Goal: Task Accomplishment & Management: Manage account settings

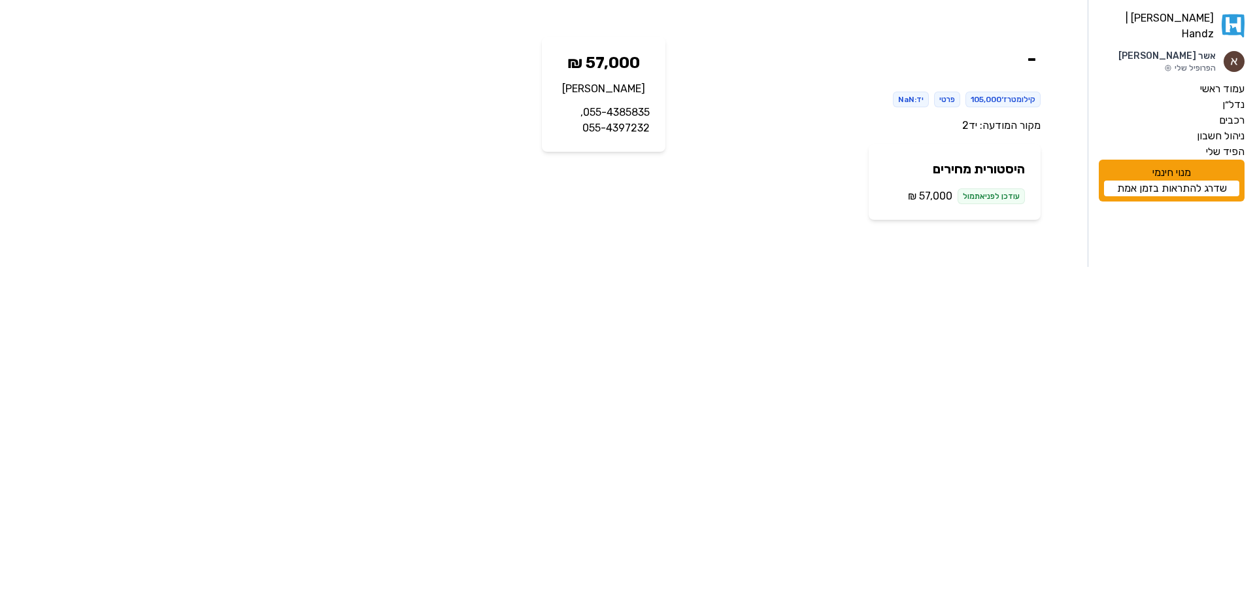
click at [963, 127] on link "יד2" at bounding box center [969, 125] width 15 height 12
click at [1211, 81] on label "עמוד ראשי" at bounding box center [1222, 89] width 44 height 16
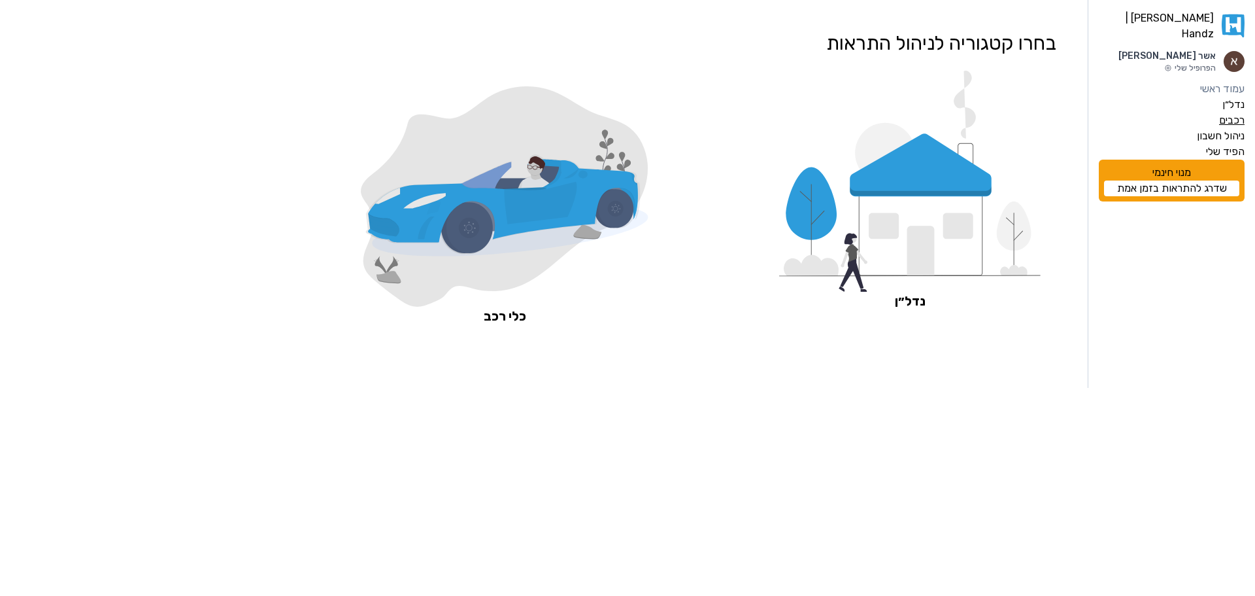
click at [1230, 115] on label "רכבים" at bounding box center [1231, 120] width 25 height 16
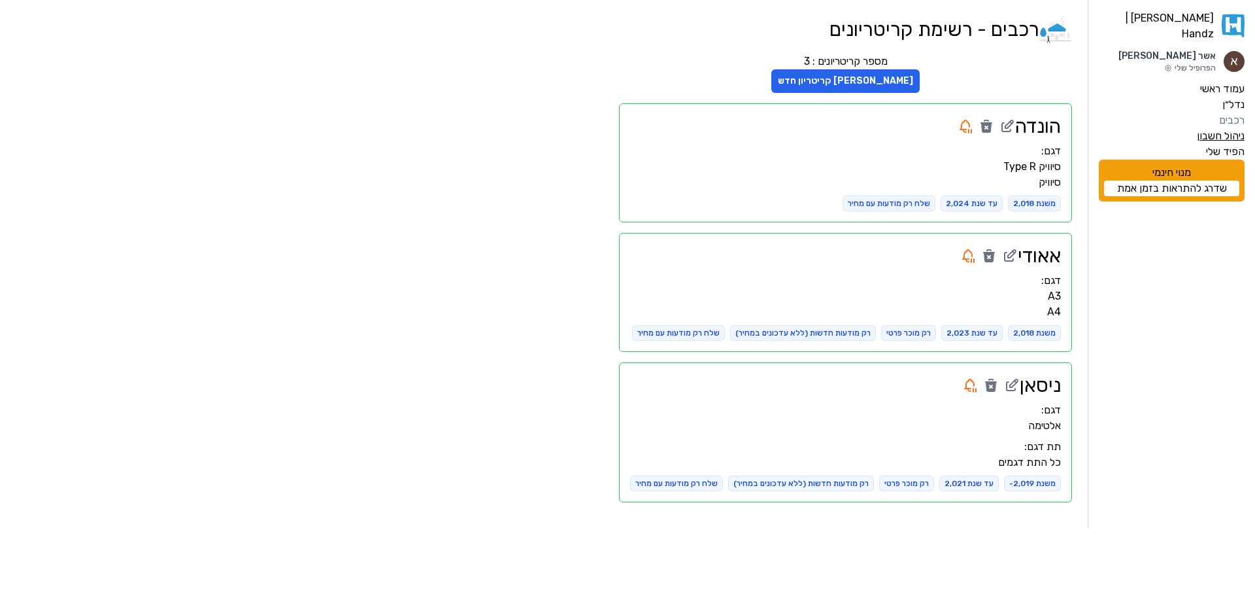
click at [1213, 128] on label "ניהול חשבון" at bounding box center [1221, 136] width 48 height 16
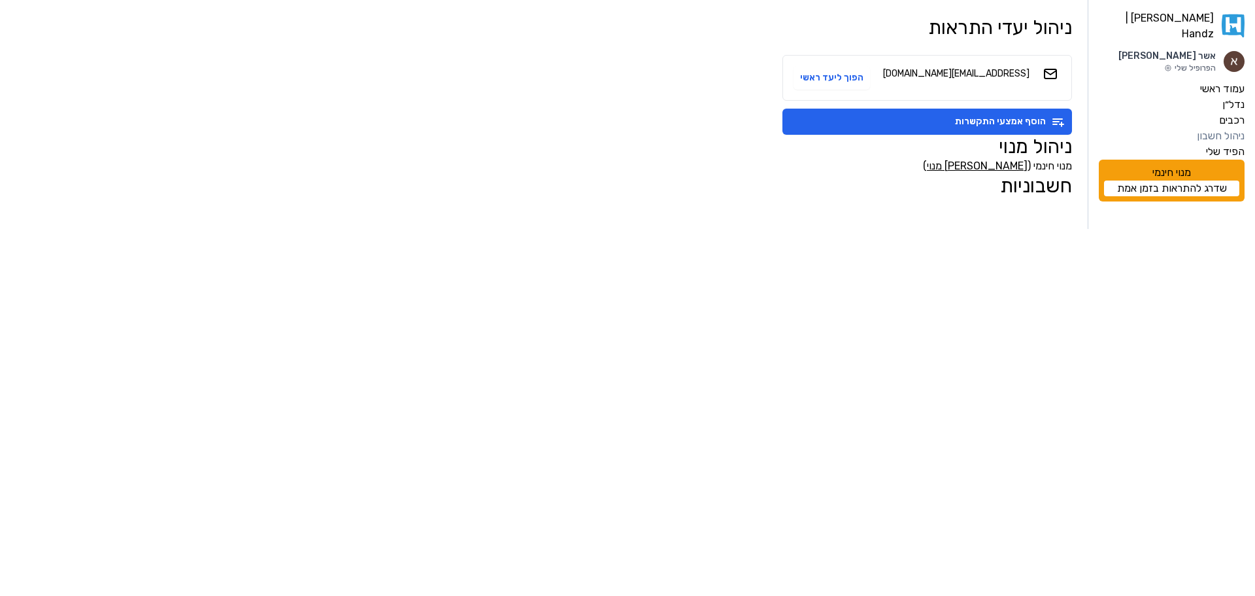
click at [1179, 180] on link "שדרג להתראות בזמן אמת" at bounding box center [1171, 188] width 135 height 16
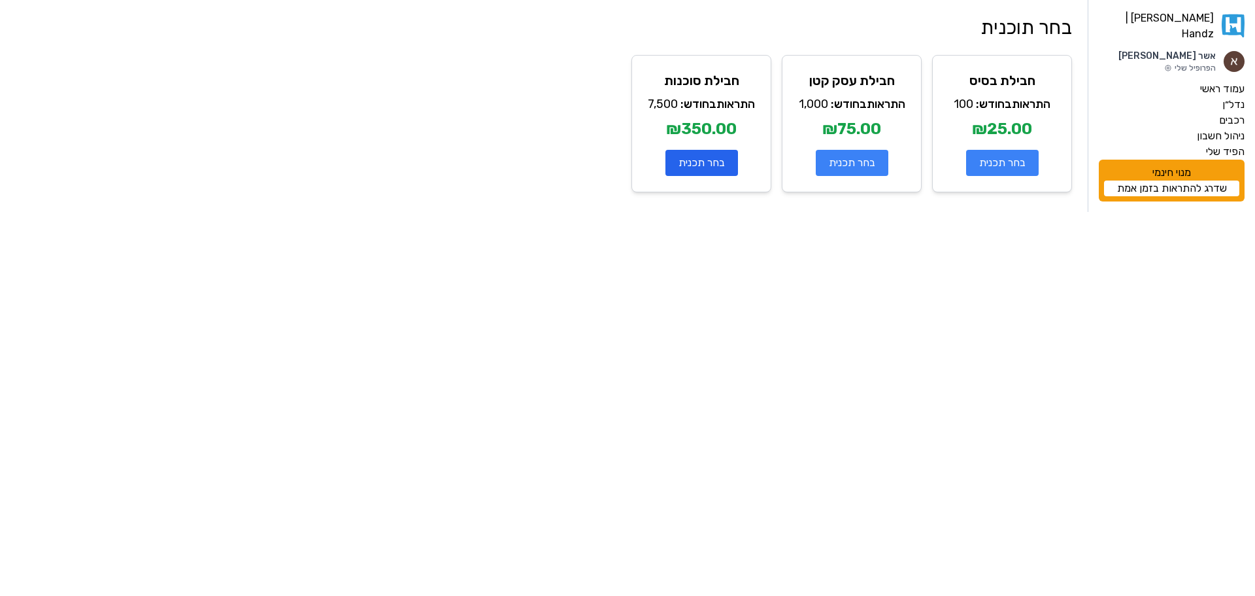
click at [688, 160] on button "בחר תכנית" at bounding box center [702, 163] width 73 height 26
click at [1235, 114] on label "רכבים" at bounding box center [1231, 120] width 25 height 16
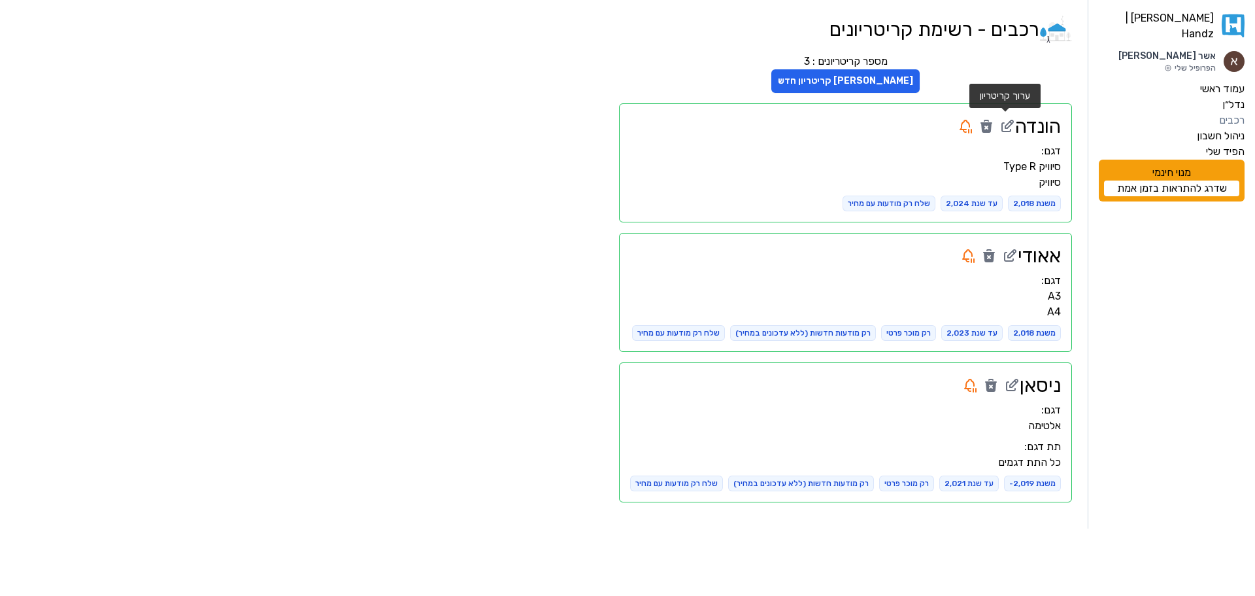
click at [1004, 123] on icon at bounding box center [1008, 126] width 16 height 16
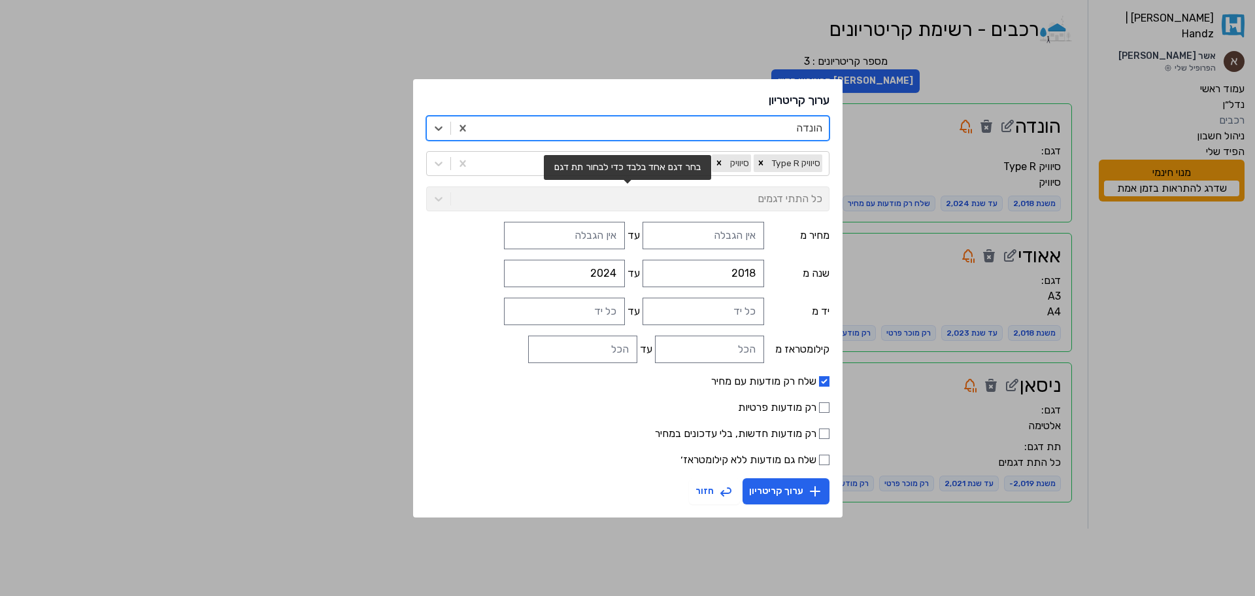
click at [760, 201] on div "כל התתי דגמים" at bounding box center [627, 198] width 403 height 25
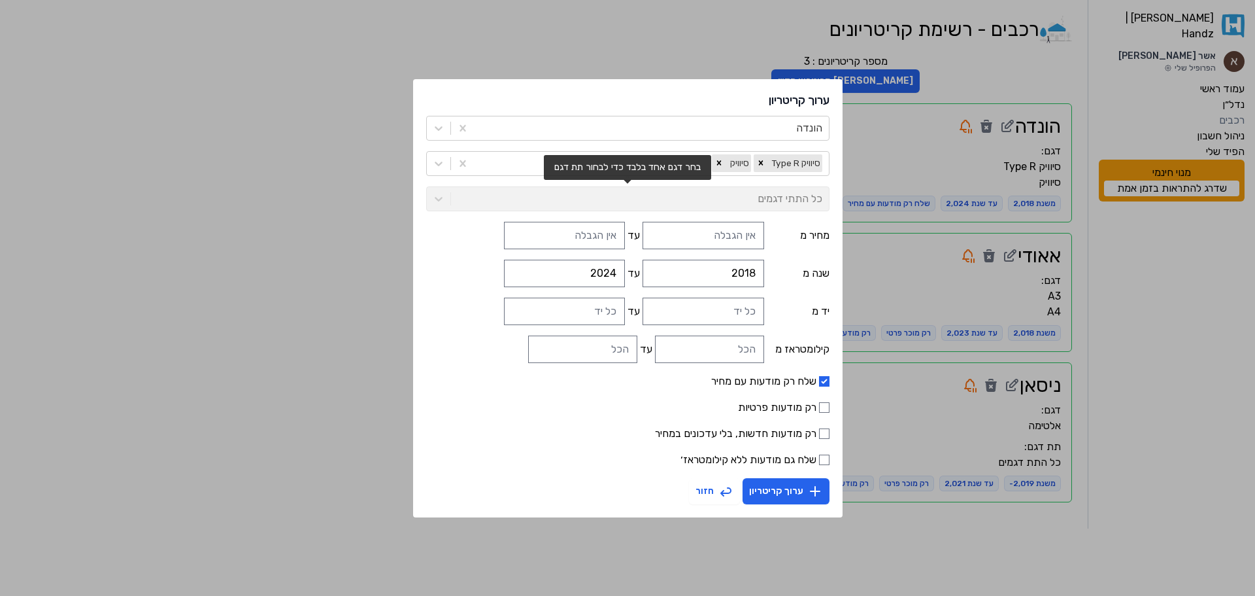
click at [703, 201] on div "כל התתי דגמים" at bounding box center [627, 198] width 403 height 25
click at [799, 194] on div "כל התתי דגמים" at bounding box center [627, 198] width 403 height 25
click at [747, 186] on div "כל התתי דגמים" at bounding box center [627, 198] width 403 height 25
click at [756, 162] on icon "Remove סיוויק Type R" at bounding box center [760, 162] width 9 height 9
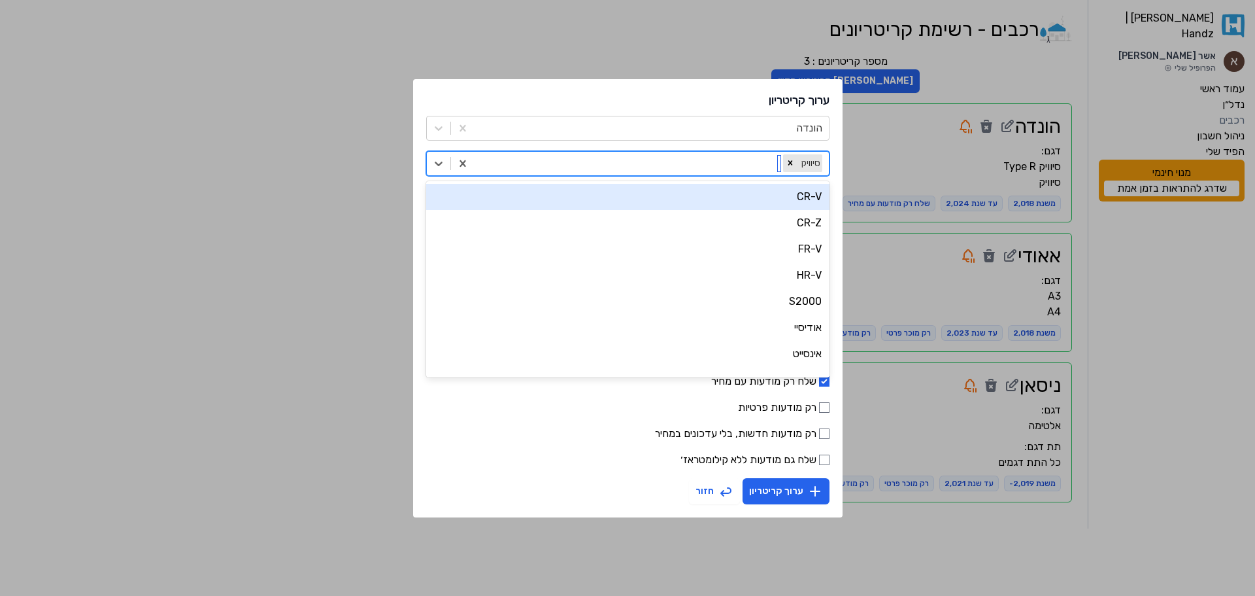
click at [710, 171] on div at bounding box center [630, 163] width 299 height 18
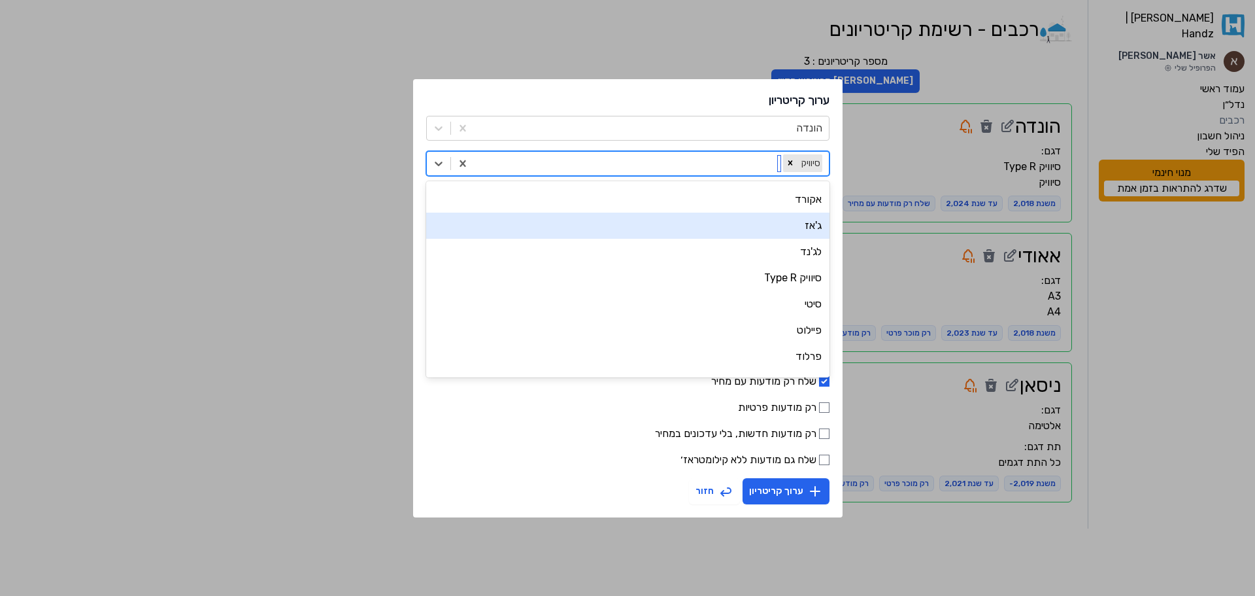
scroll to position [201, 0]
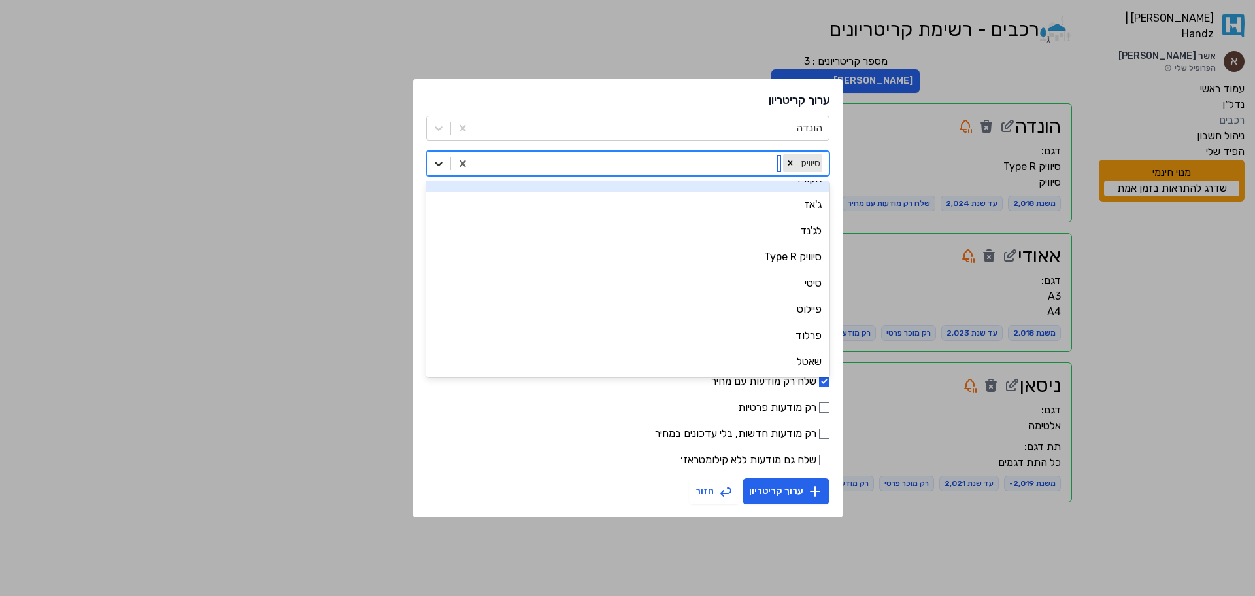
click at [445, 165] on icon at bounding box center [438, 163] width 13 height 13
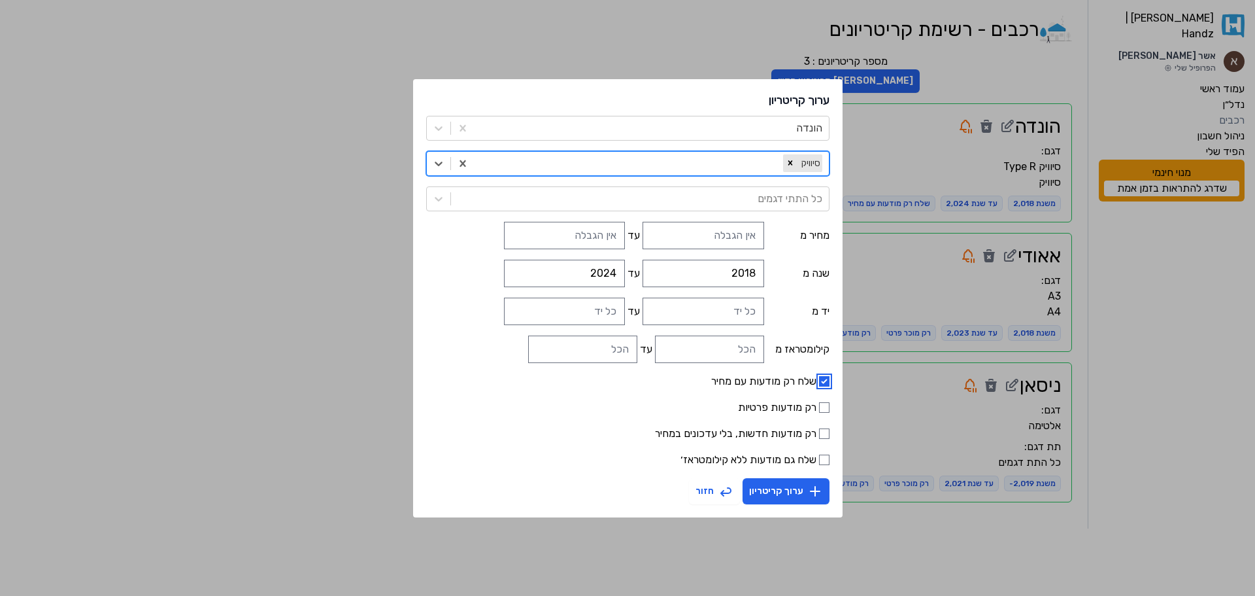
click at [819, 381] on input "שלח רק מודעות עם מחיר" at bounding box center [824, 381] width 10 height 10
checkbox input "false"
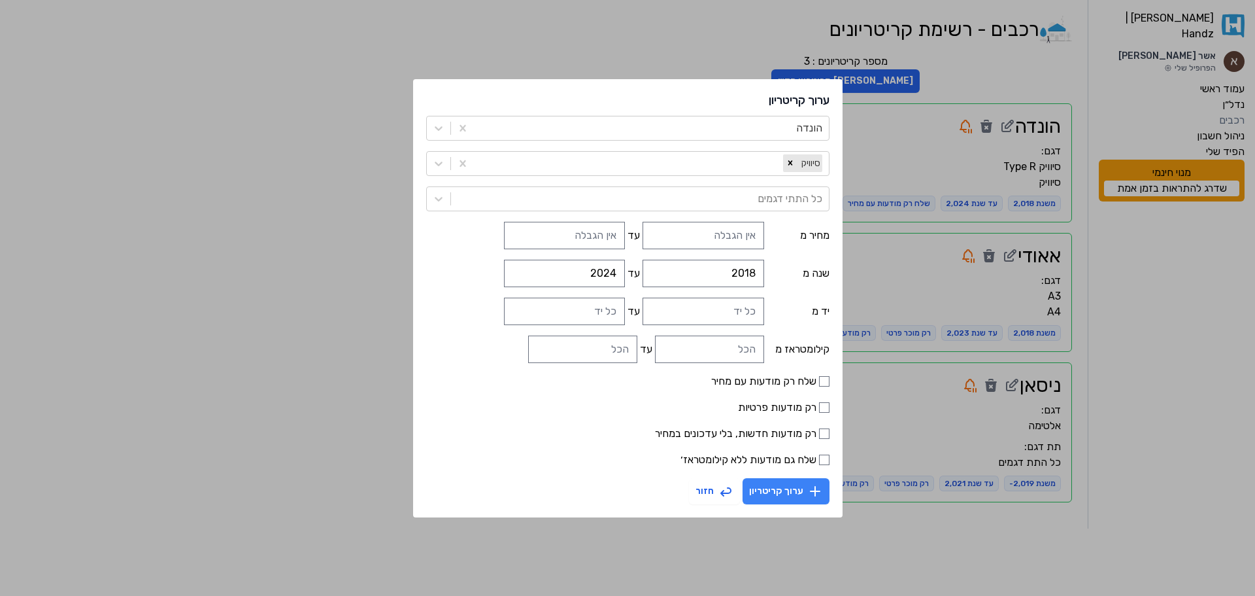
click at [753, 497] on button "ערוך קריטריון" at bounding box center [786, 491] width 87 height 26
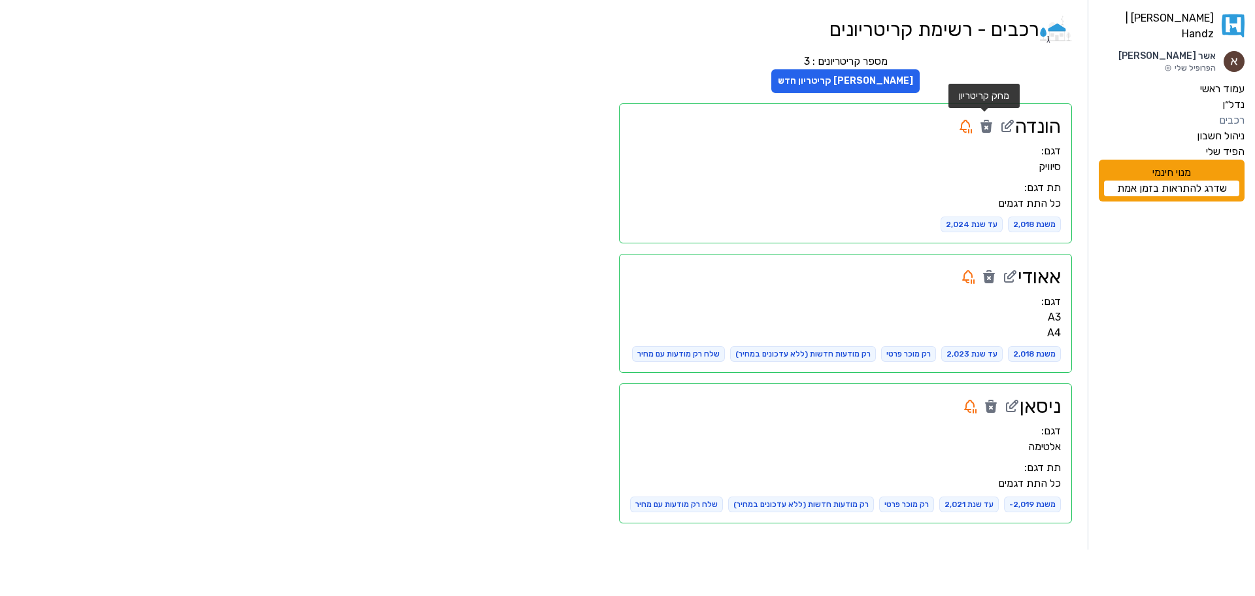
click at [985, 122] on icon at bounding box center [987, 126] width 16 height 16
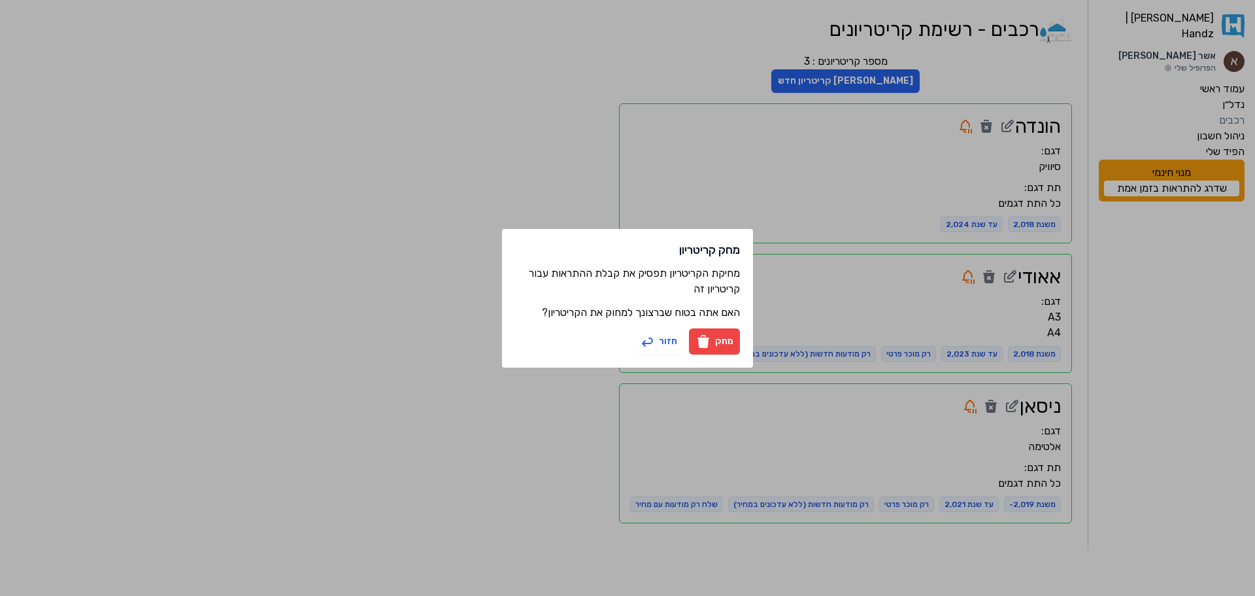
click at [727, 342] on button "מחק" at bounding box center [714, 341] width 51 height 26
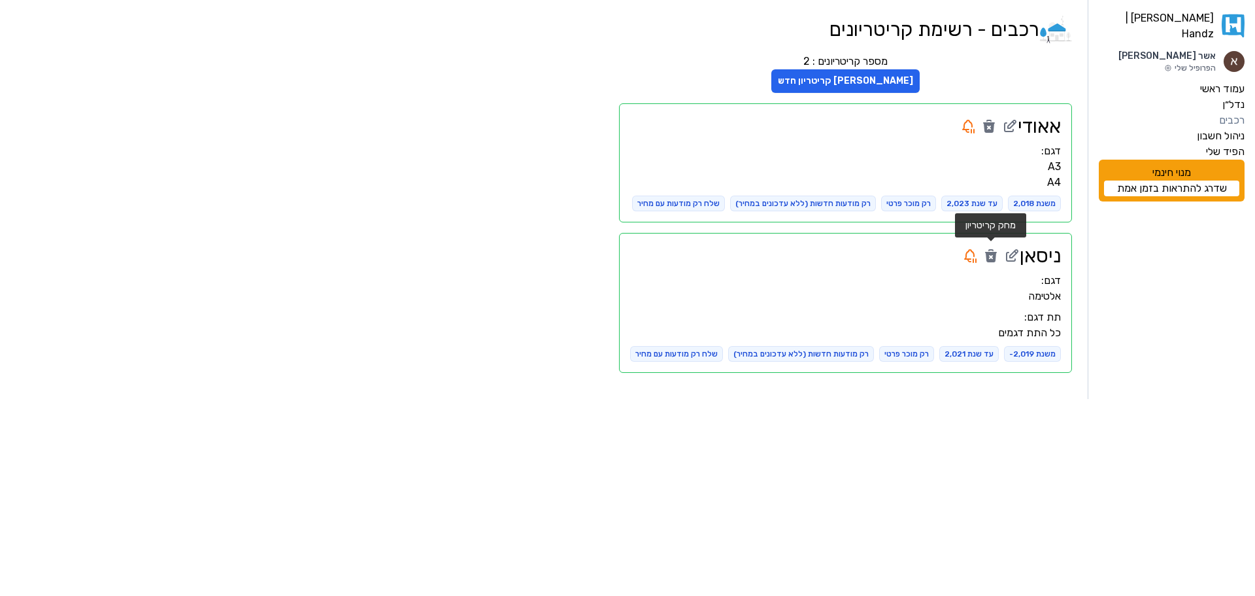
click at [992, 254] on icon at bounding box center [991, 257] width 12 height 10
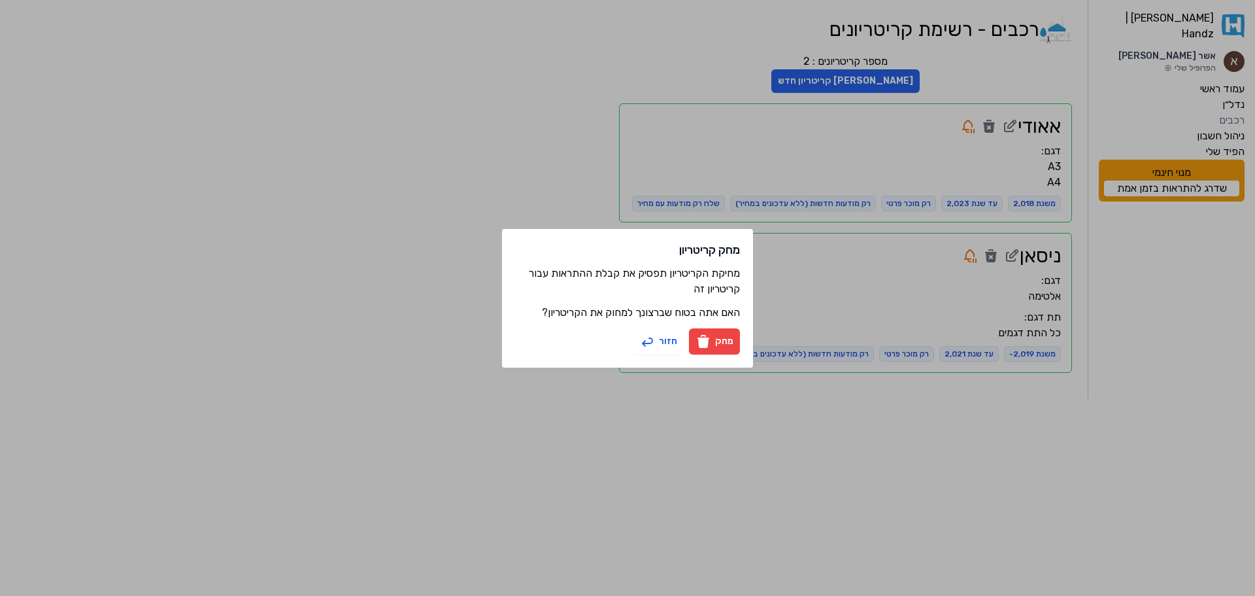
click at [718, 336] on button "מחק" at bounding box center [714, 341] width 51 height 26
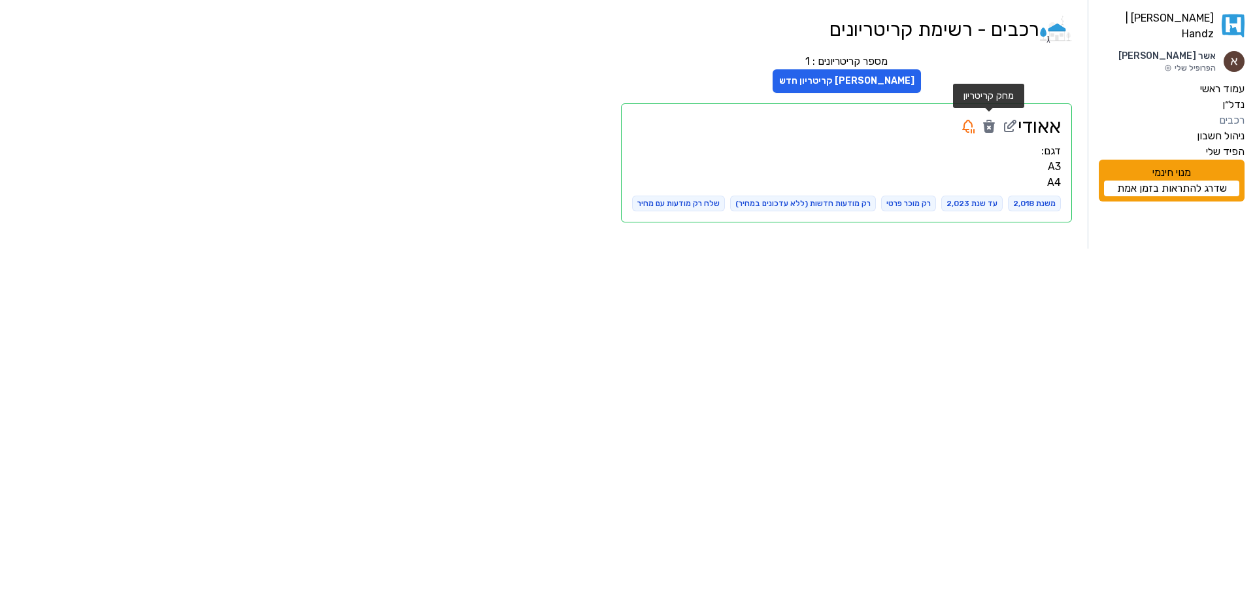
click at [988, 127] on icon at bounding box center [989, 126] width 16 height 16
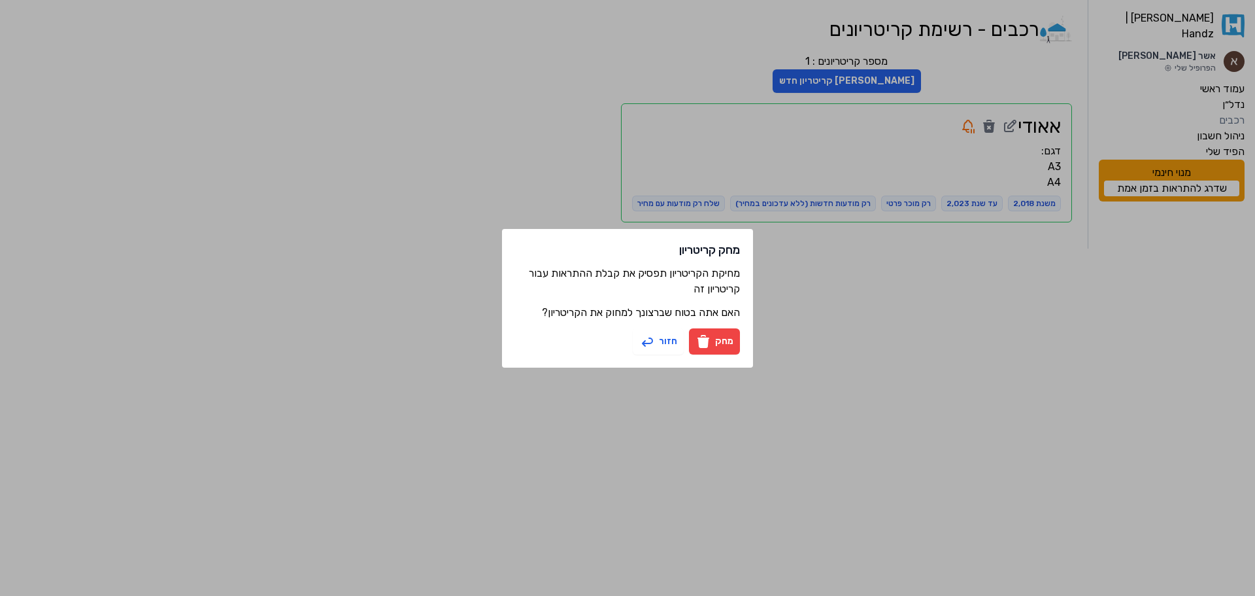
click at [722, 341] on button "מחק" at bounding box center [714, 341] width 51 height 26
